Goal: Task Accomplishment & Management: Complete application form

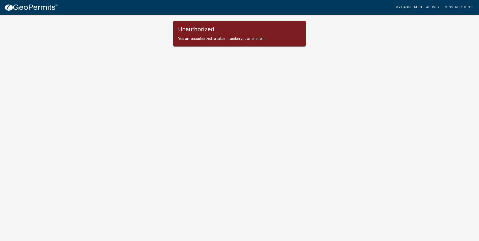
click at [416, 9] on link "My Dashboard" at bounding box center [408, 8] width 31 height 10
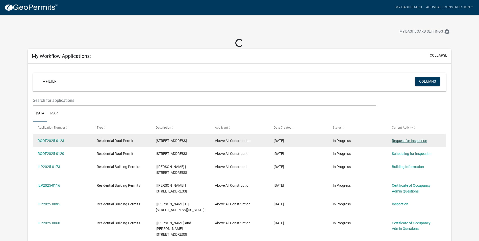
click at [405, 141] on link "Request for Inspection" at bounding box center [409, 141] width 35 height 4
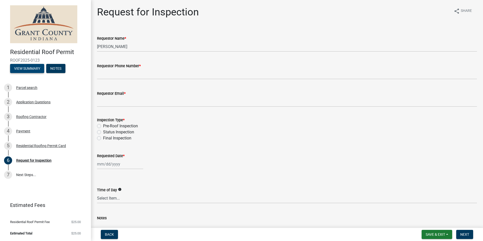
click at [29, 71] on button "View Summary" at bounding box center [27, 68] width 34 height 9
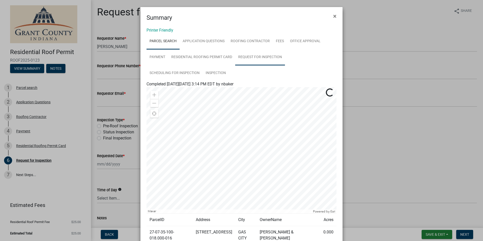
click at [250, 58] on link "Request for Inspection" at bounding box center [260, 57] width 50 height 16
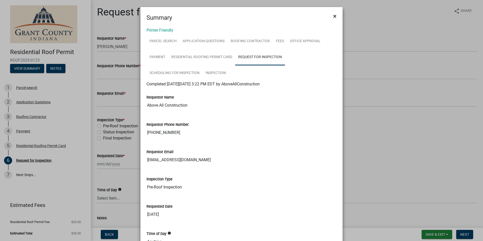
click at [333, 16] on span "×" at bounding box center [334, 16] width 3 height 7
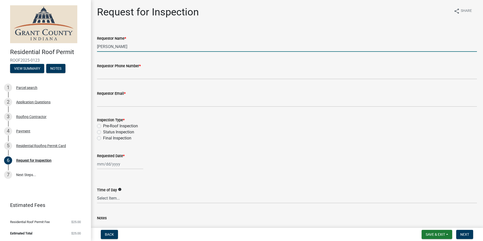
drag, startPoint x: 132, startPoint y: 47, endPoint x: 82, endPoint y: 51, distance: 50.7
click at [82, 51] on div "Residential Roof Permit ROOF2025-0123 View Summary Notes 1 Parcel search 2 Appl…" at bounding box center [241, 120] width 483 height 241
type input "[PERSON_NAME]"
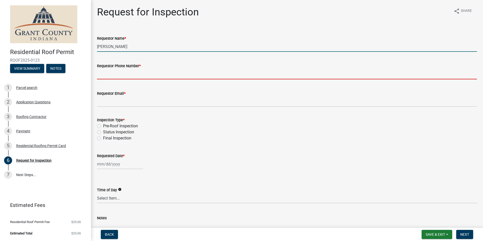
type input "[PHONE_NUMBER]"
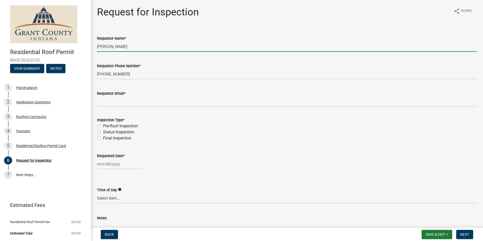
type input "[EMAIL_ADDRESS][DOMAIN_NAME]"
type input "[DATE]"
select select "8"
select select "2025"
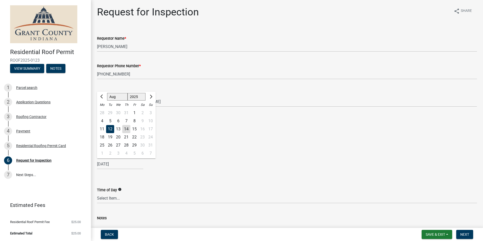
click at [134, 130] on div "15" at bounding box center [134, 129] width 8 height 8
type input "08/15/2025"
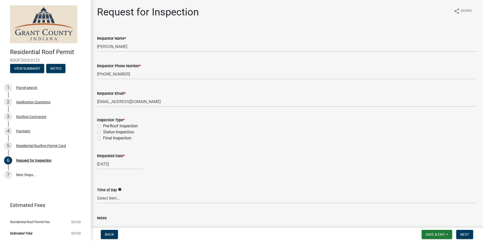
click at [103, 138] on label "Final Inspection" at bounding box center [117, 138] width 28 height 6
click at [103, 138] on input "Final Inspection" at bounding box center [104, 136] width 3 height 3
radio input "true"
click at [114, 198] on select "Select Item... AM PM Anytime" at bounding box center [287, 198] width 380 height 10
click at [97, 193] on select "Select Item... AM PM Anytime" at bounding box center [287, 198] width 380 height 10
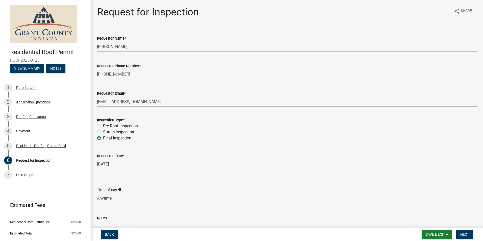
select select "b295104e-8323-4e41-b57e-5e62d3e6ae0f"
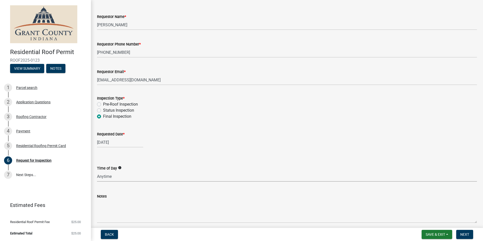
scroll to position [43, 0]
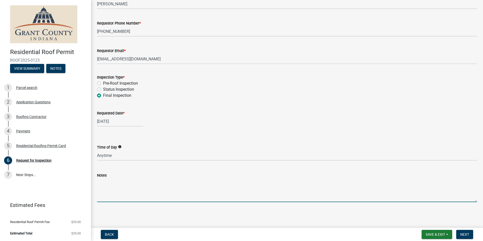
click at [114, 196] on textarea "Notes" at bounding box center [287, 190] width 380 height 24
type textarea "Roof is complete on the home"
click at [466, 236] on span "Next" at bounding box center [464, 234] width 9 height 4
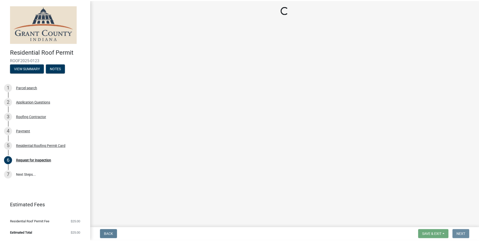
scroll to position [0, 0]
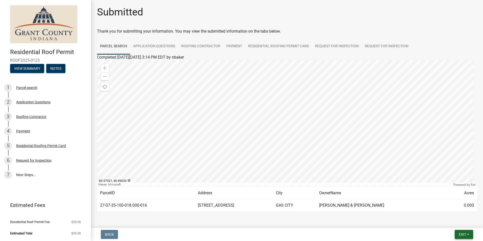
click at [459, 234] on span "Exit" at bounding box center [462, 234] width 7 height 4
click at [454, 220] on button "Save & Exit" at bounding box center [453, 221] width 40 height 12
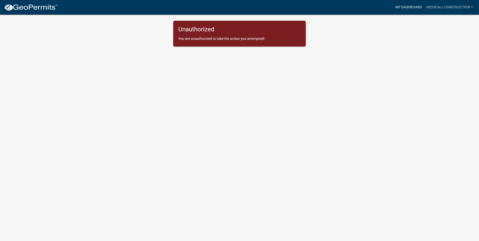
click at [417, 6] on link "My Dashboard" at bounding box center [408, 8] width 31 height 10
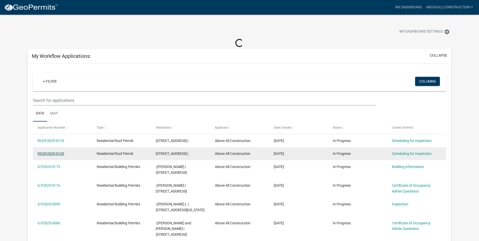
click at [51, 153] on link "ROOF2025-0120" at bounding box center [51, 154] width 27 height 4
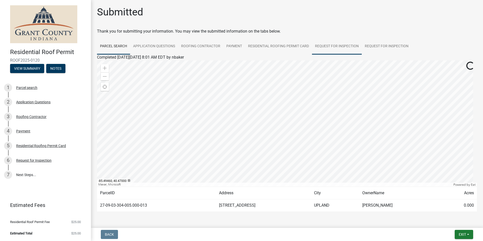
click at [335, 44] on link "Request for Inspection" at bounding box center [337, 46] width 50 height 16
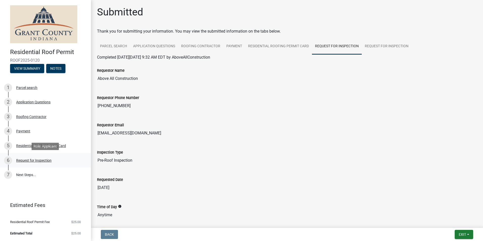
click at [45, 159] on div "Request for Inspection" at bounding box center [33, 161] width 35 height 4
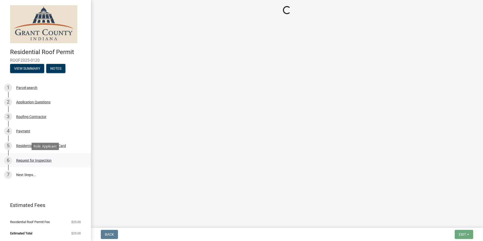
select select "b295104e-8323-4e41-b57e-5e62d3e6ae0f"
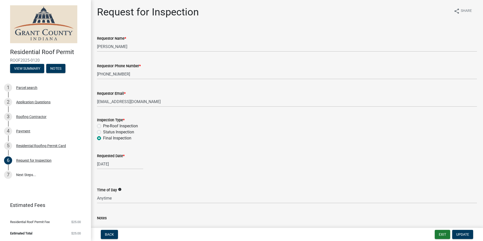
click at [125, 163] on div "[DATE]" at bounding box center [120, 164] width 46 height 10
select select "8"
select select "2025"
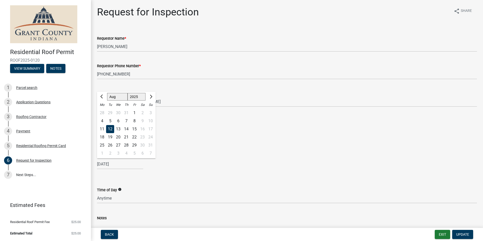
click at [110, 144] on div "26" at bounding box center [110, 145] width 8 height 8
type input "[DATE]"
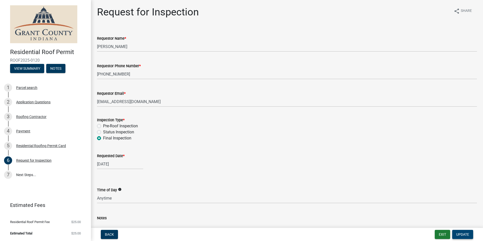
click at [460, 236] on span "Update" at bounding box center [462, 234] width 13 height 4
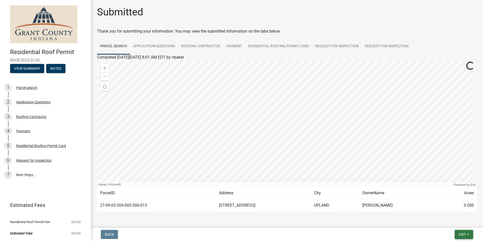
click at [461, 236] on span "Exit" at bounding box center [462, 234] width 7 height 4
click at [454, 223] on button "Save & Exit" at bounding box center [453, 221] width 40 height 12
